Goal: Task Accomplishment & Management: Complete application form

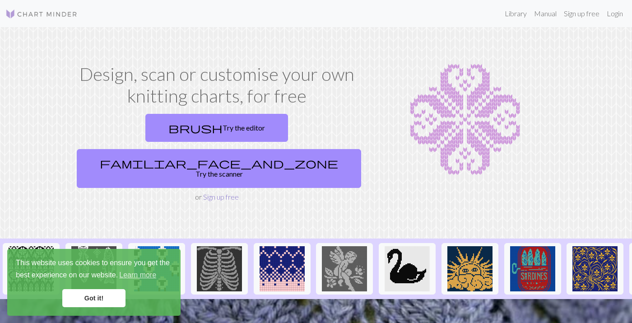
click at [228, 192] on link "Sign up free" at bounding box center [221, 196] width 36 height 9
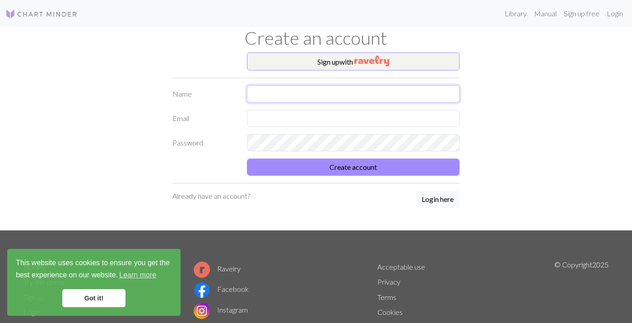
click at [270, 96] on input "text" at bounding box center [353, 93] width 213 height 17
type input "[PERSON_NAME]"
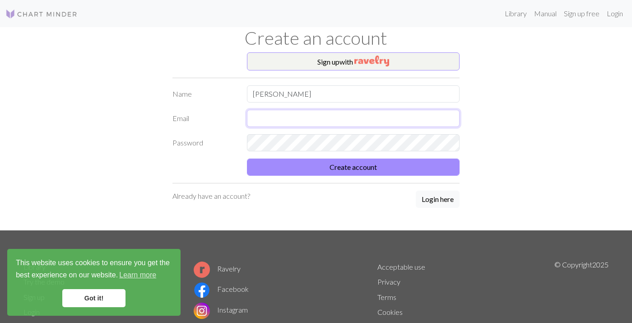
click at [267, 118] on input "text" at bounding box center [353, 118] width 213 height 17
type input "[EMAIL_ADDRESS][DOMAIN_NAME]"
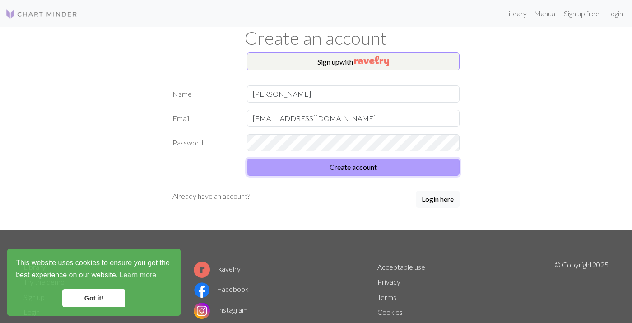
click at [347, 168] on button "Create account" at bounding box center [353, 166] width 213 height 17
